Goal: Use online tool/utility: Utilize a website feature to perform a specific function

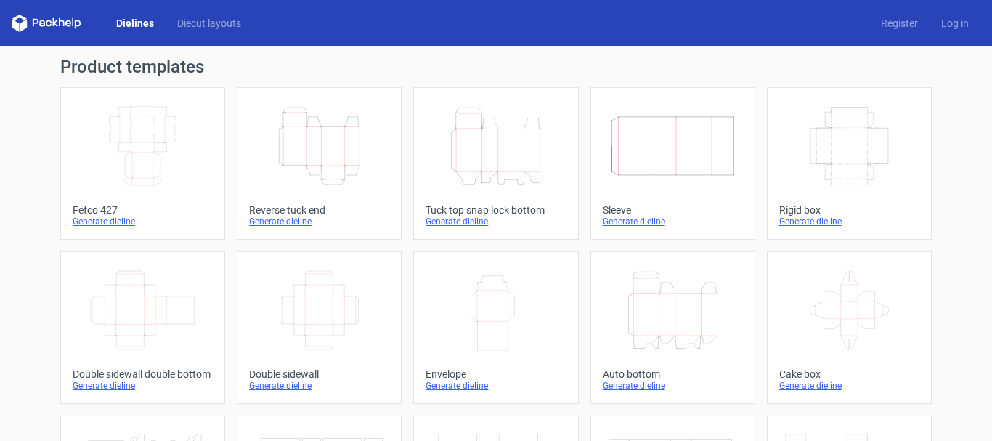
click at [324, 137] on icon "Height Depth Width" at bounding box center [319, 145] width 129 height 81
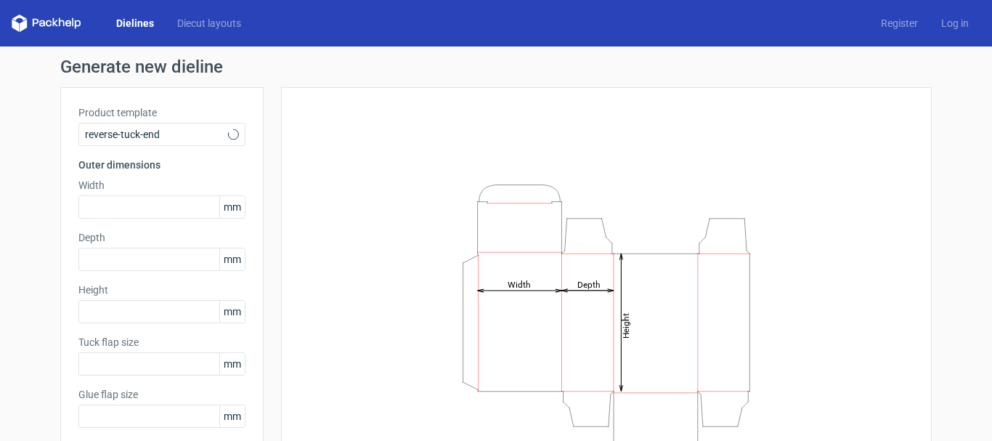
type input "15"
type input "10"
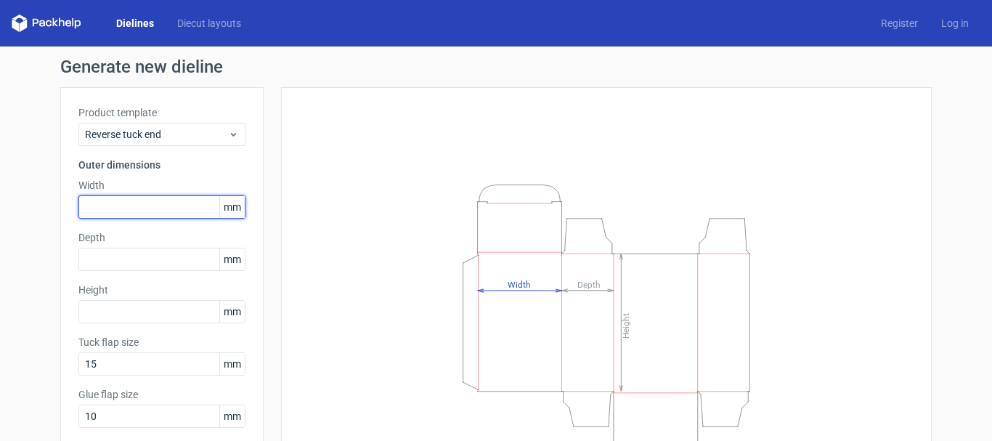
click at [140, 211] on input "text" at bounding box center [161, 206] width 167 height 23
type input "100"
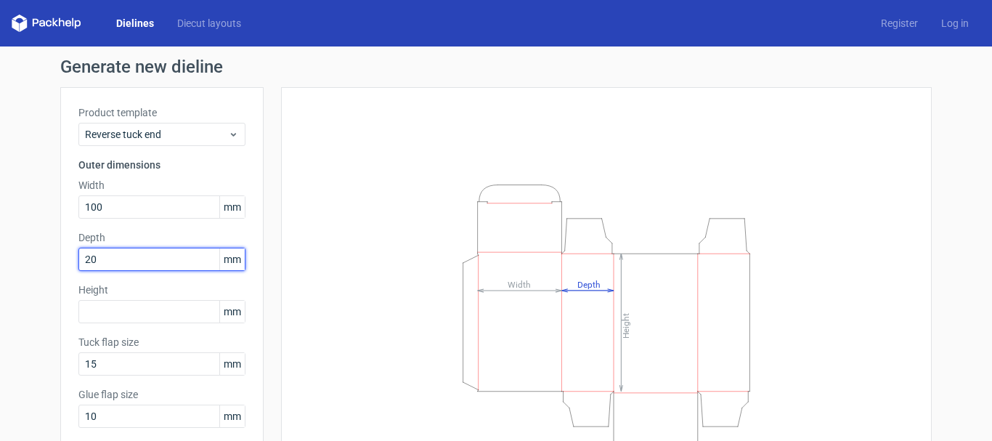
type input "20"
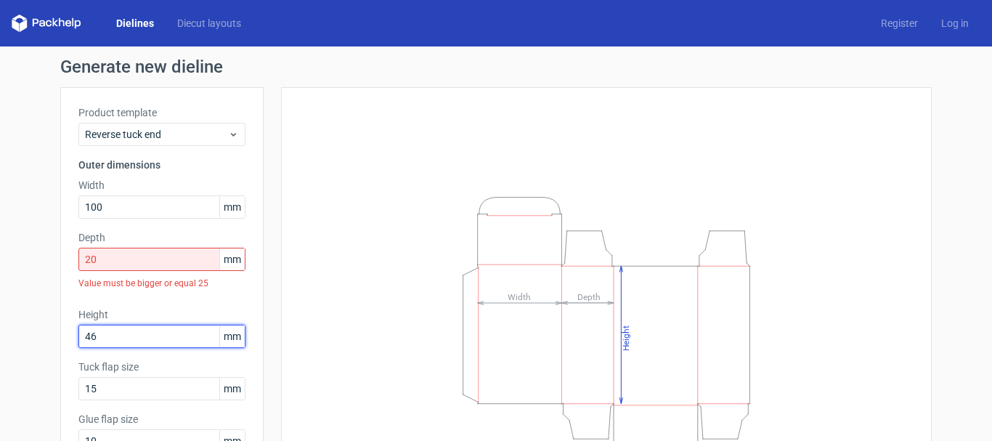
type input "46"
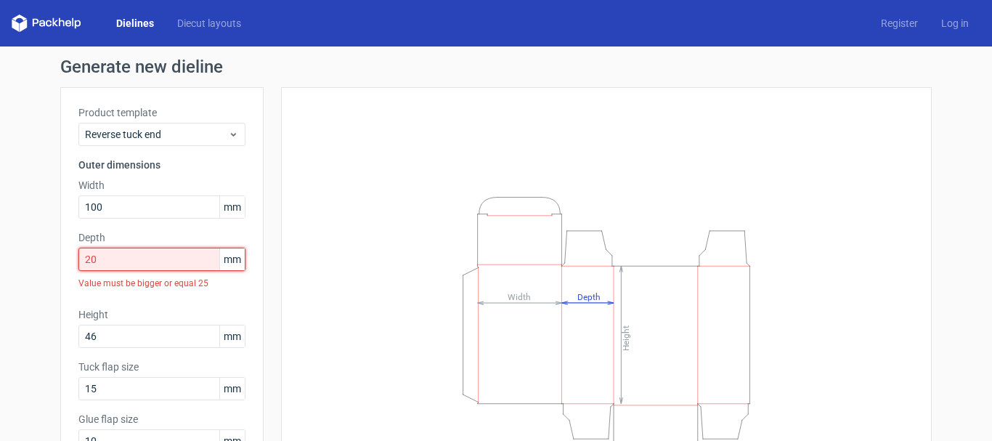
click at [159, 262] on input "20" at bounding box center [161, 259] width 167 height 23
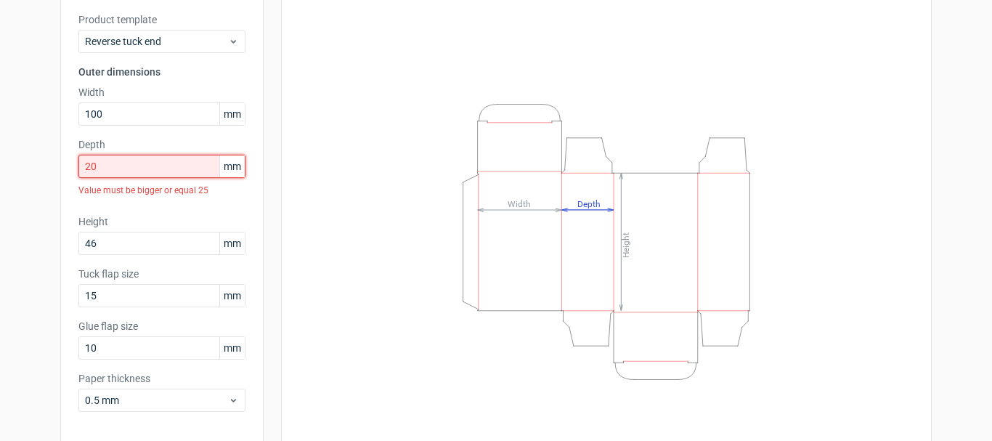
scroll to position [152, 0]
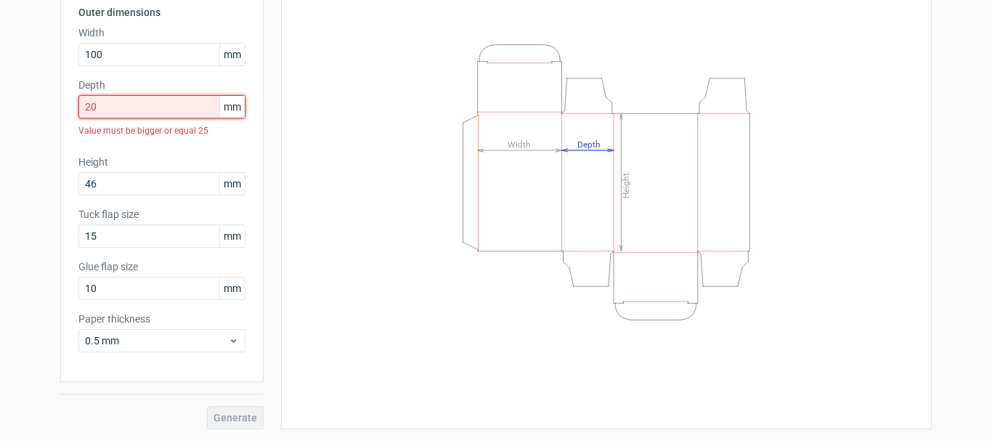
drag, startPoint x: 110, startPoint y: 105, endPoint x: 38, endPoint y: 113, distance: 72.3
click at [38, 113] on div "Generate new dieline Product template Reverse tuck end Outer dimensions Width 1…" at bounding box center [496, 167] width 992 height 547
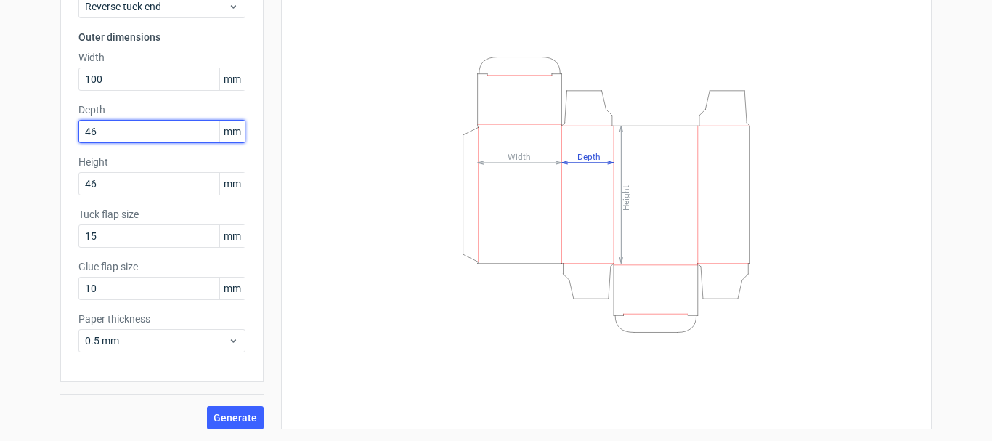
type input "46"
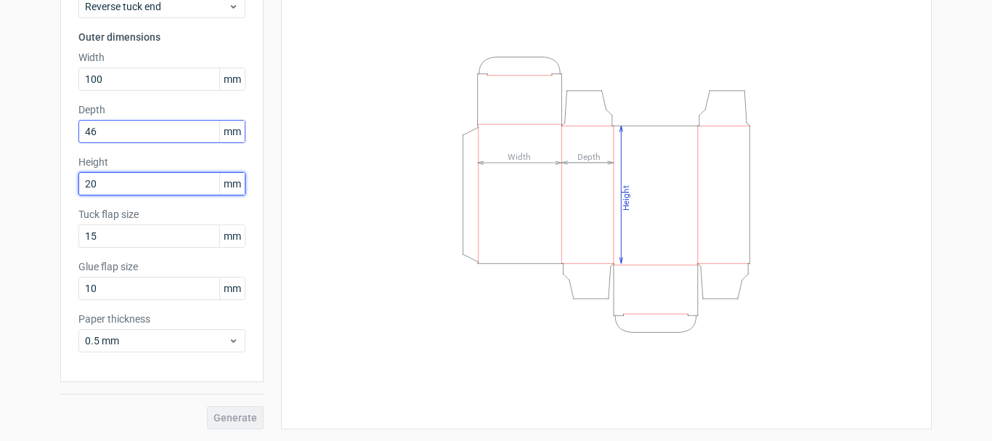
type input "20"
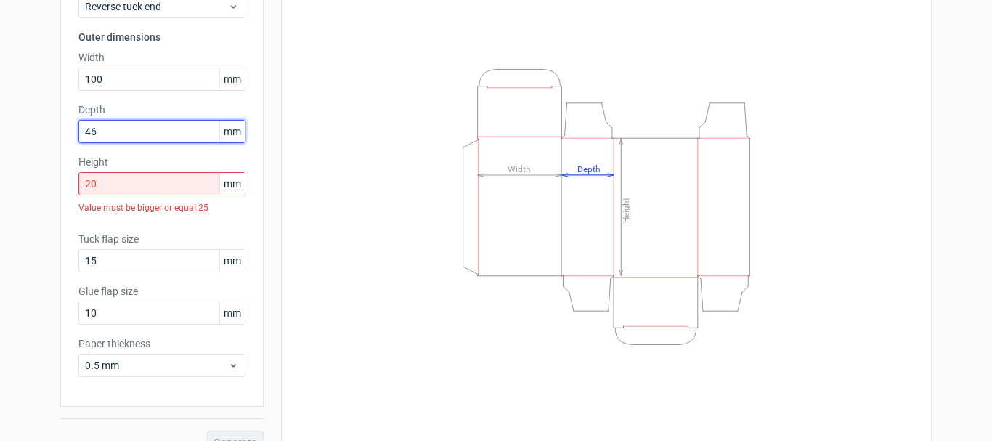
click at [121, 120] on input "46" at bounding box center [161, 131] width 167 height 23
drag, startPoint x: 98, startPoint y: 132, endPoint x: 0, endPoint y: 119, distance: 98.9
click at [0, 119] on div "Generate new dieline Product template Reverse tuck end Outer dimensions Width 1…" at bounding box center [496, 192] width 992 height 547
type input "20"
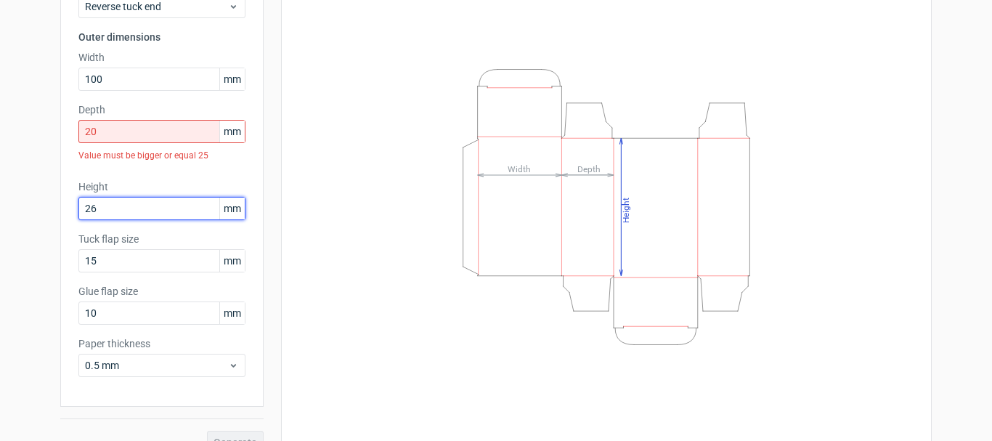
type input "2"
type input "46"
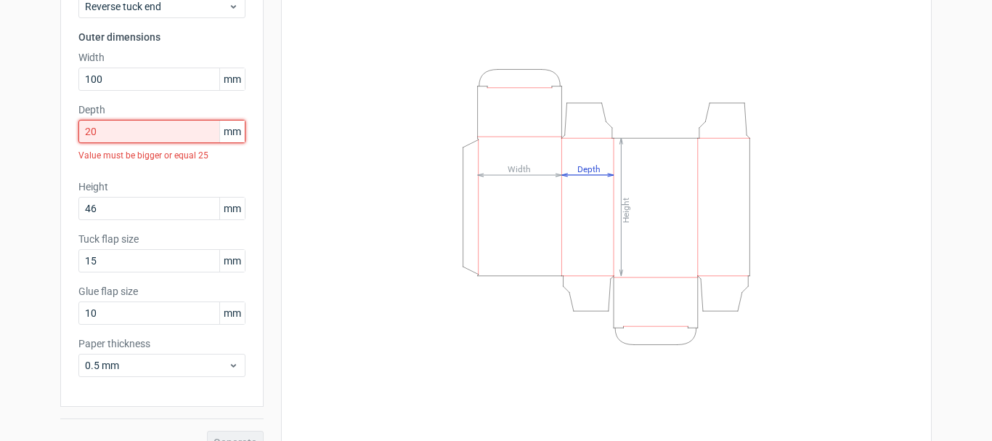
drag, startPoint x: 110, startPoint y: 136, endPoint x: 27, endPoint y: 131, distance: 82.9
click at [27, 131] on div "Generate new dieline Product template Reverse tuck end Outer dimensions Width 1…" at bounding box center [496, 192] width 992 height 547
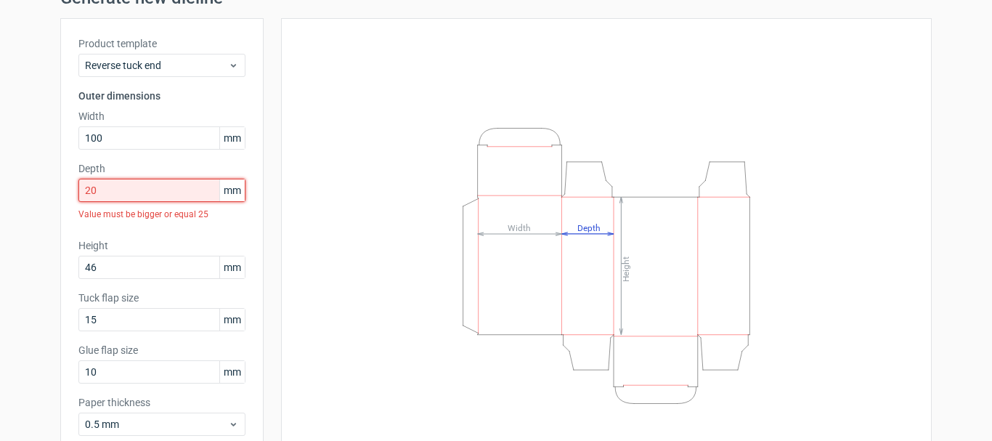
scroll to position [0, 0]
